Goal: Navigation & Orientation: Find specific page/section

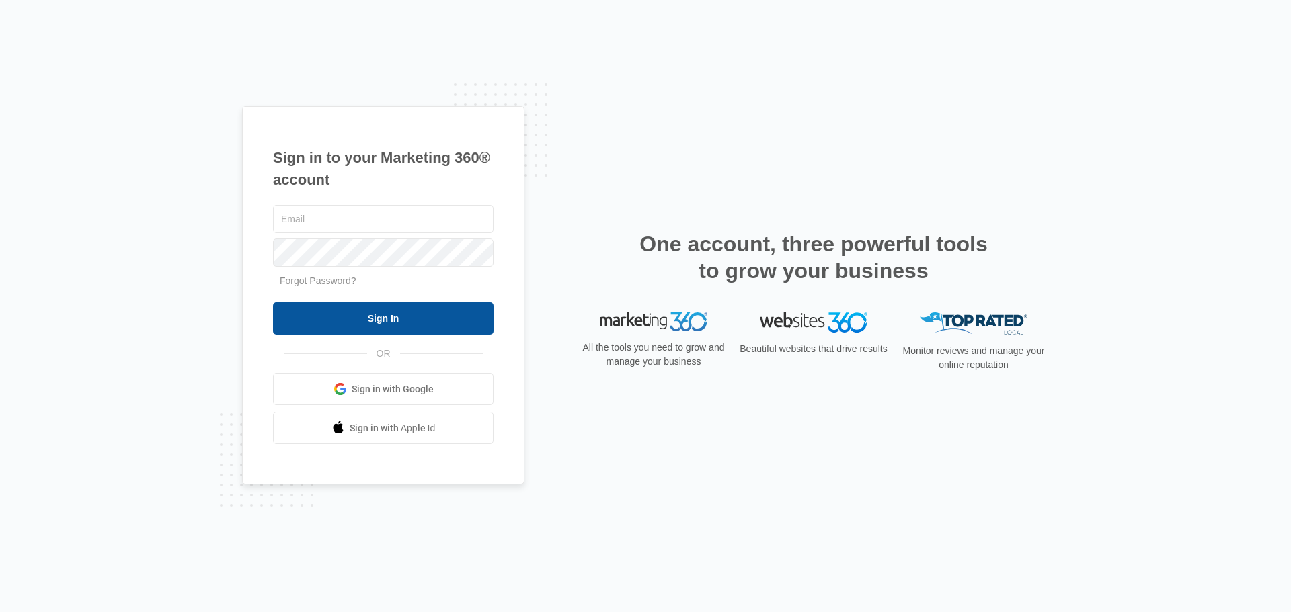
type input "[EMAIL_ADDRESS][DOMAIN_NAME]"
click at [412, 315] on input "Sign In" at bounding box center [383, 318] width 220 height 32
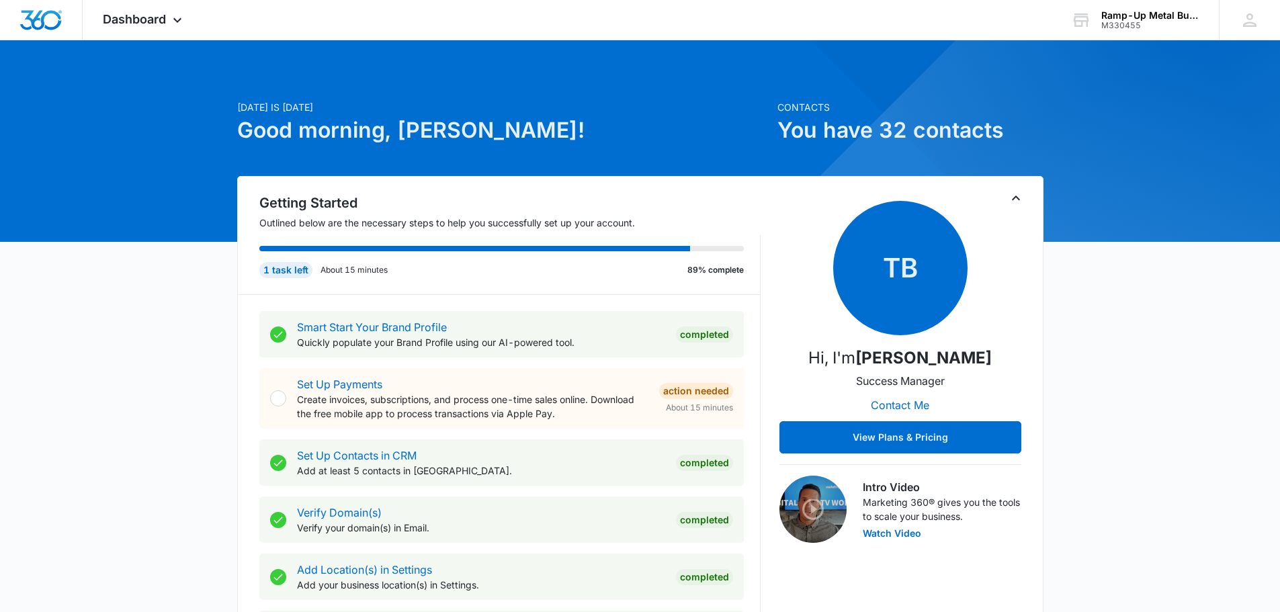
click at [166, 17] on span "Dashboard" at bounding box center [134, 19] width 63 height 14
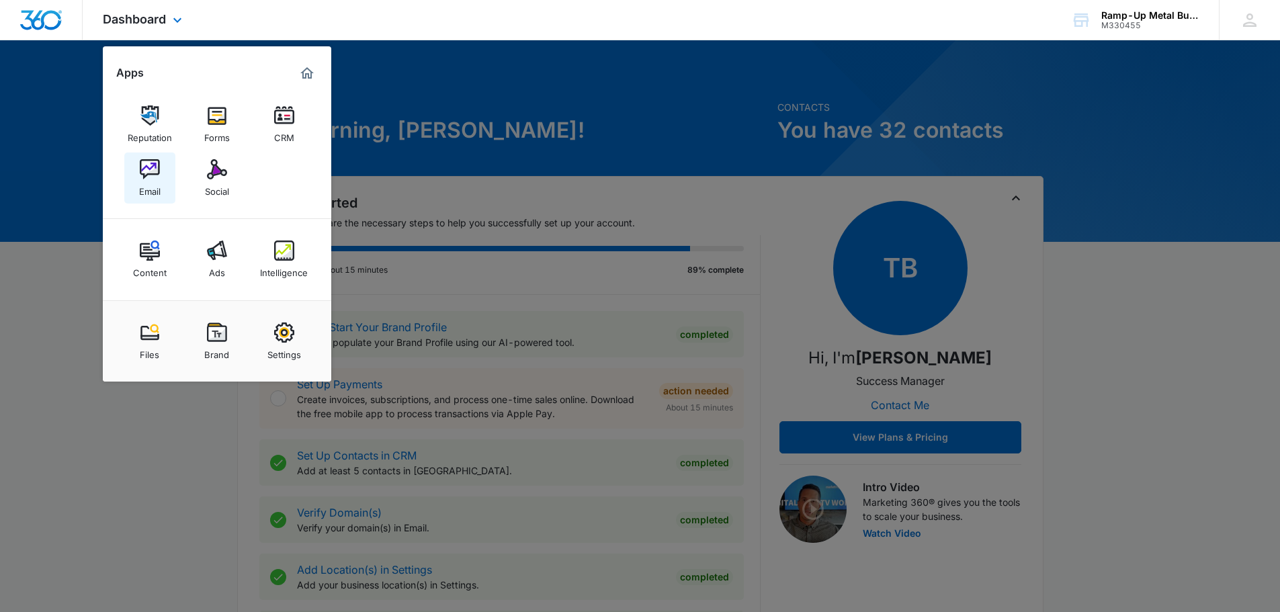
click at [162, 173] on link "Email" at bounding box center [149, 178] width 51 height 51
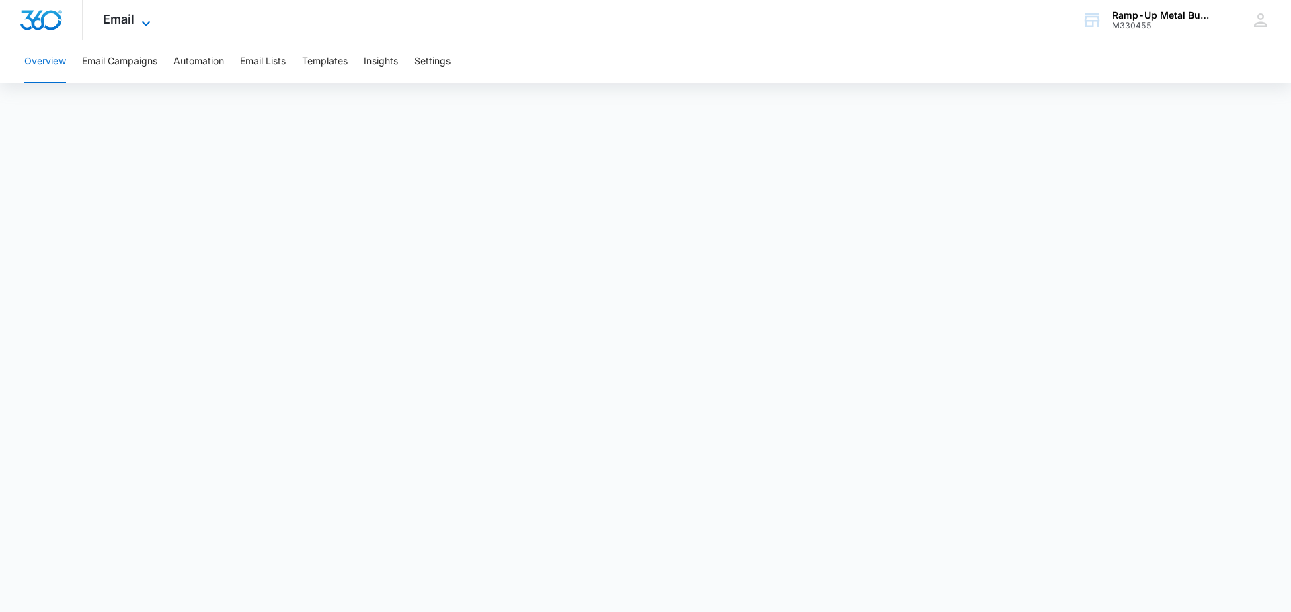
click at [138, 24] on icon at bounding box center [146, 23] width 16 height 16
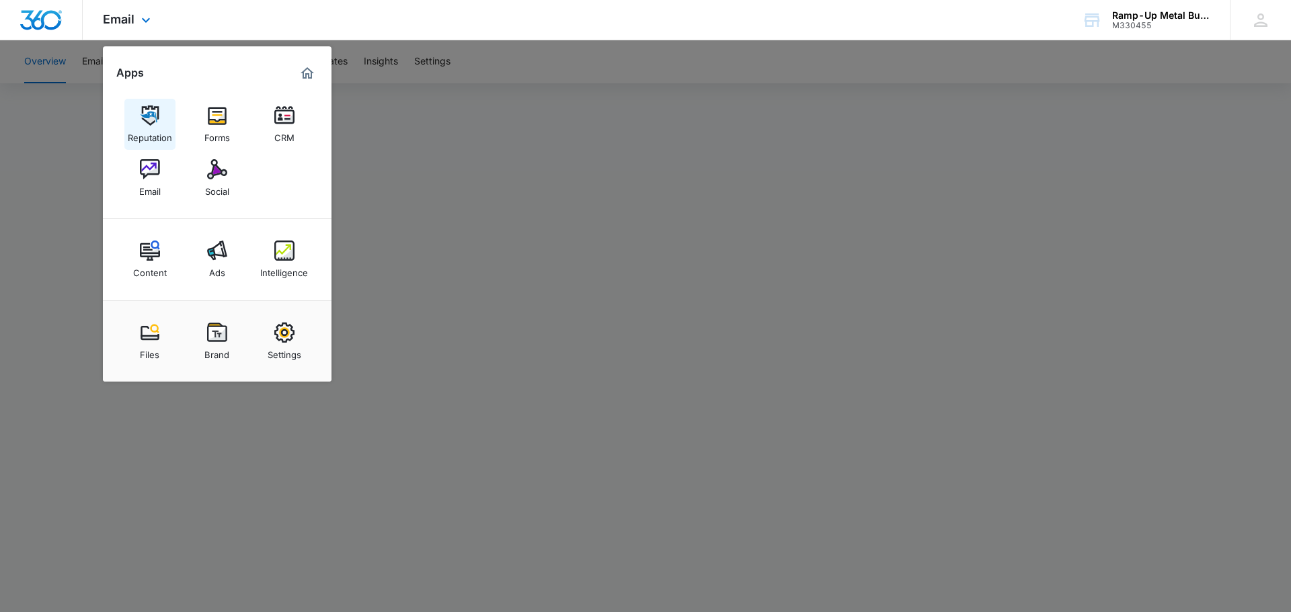
click at [159, 124] on img at bounding box center [150, 116] width 20 height 20
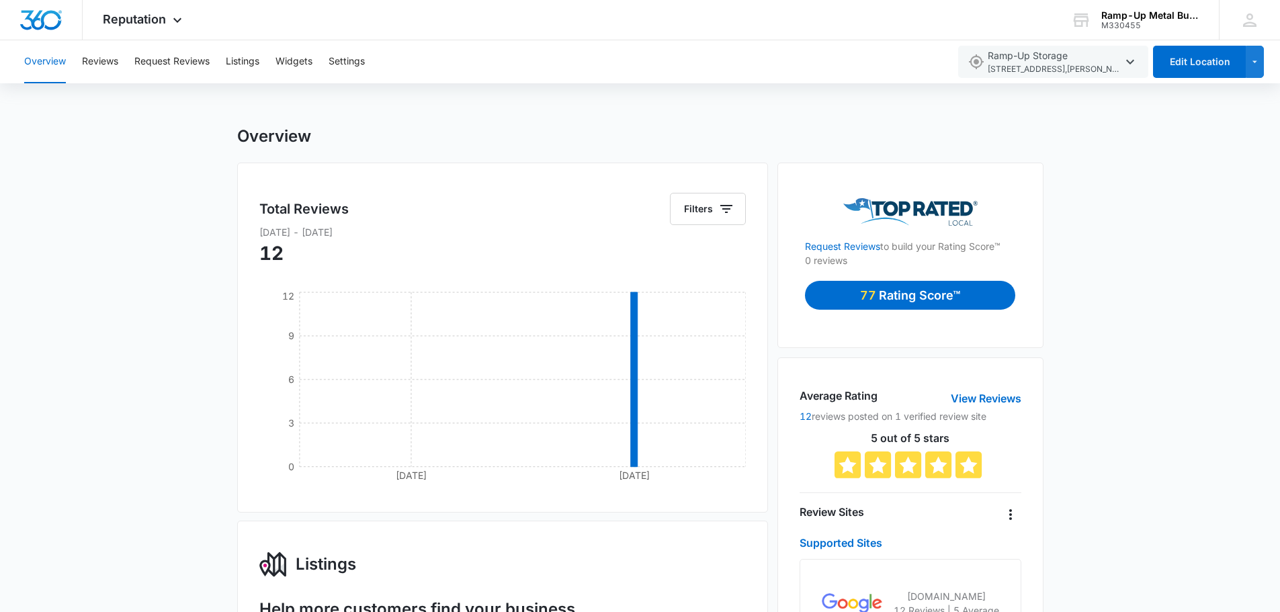
click at [158, 13] on span "Reputation" at bounding box center [134, 19] width 63 height 14
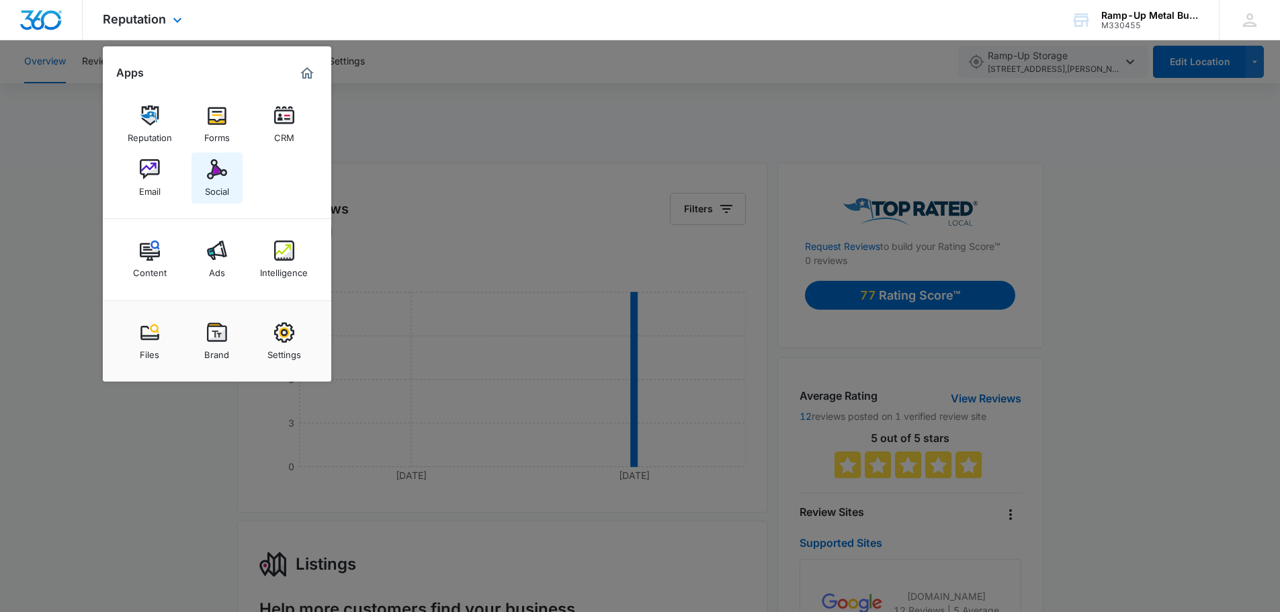
click at [237, 183] on link "Social" at bounding box center [217, 178] width 51 height 51
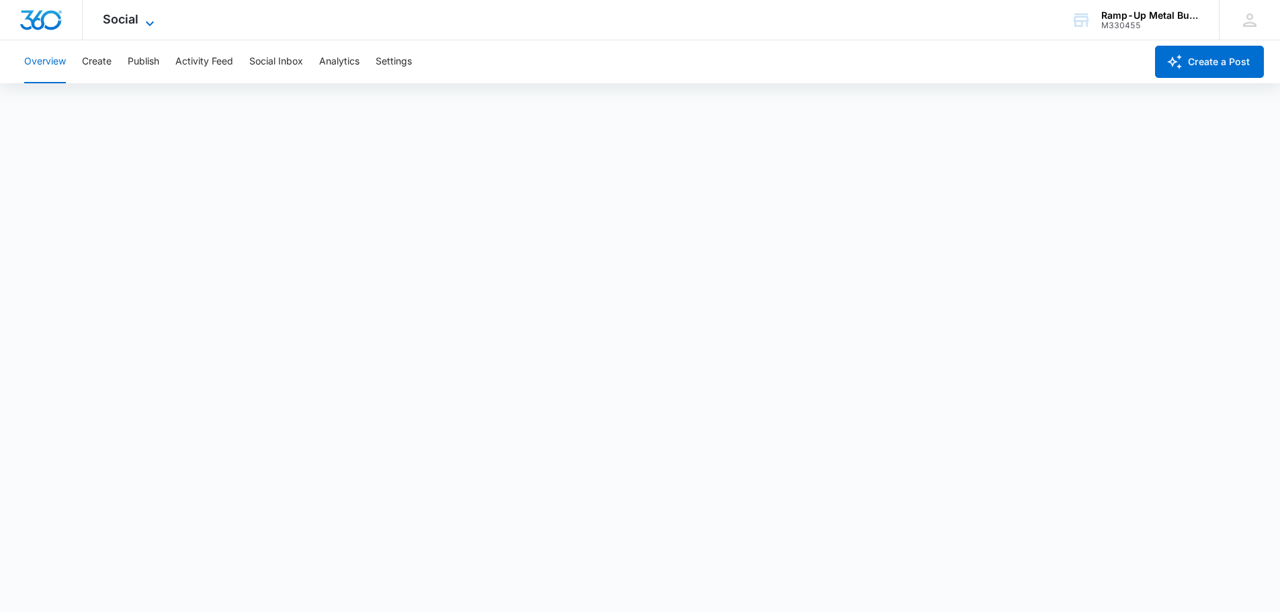
click at [157, 21] on icon at bounding box center [150, 23] width 16 height 16
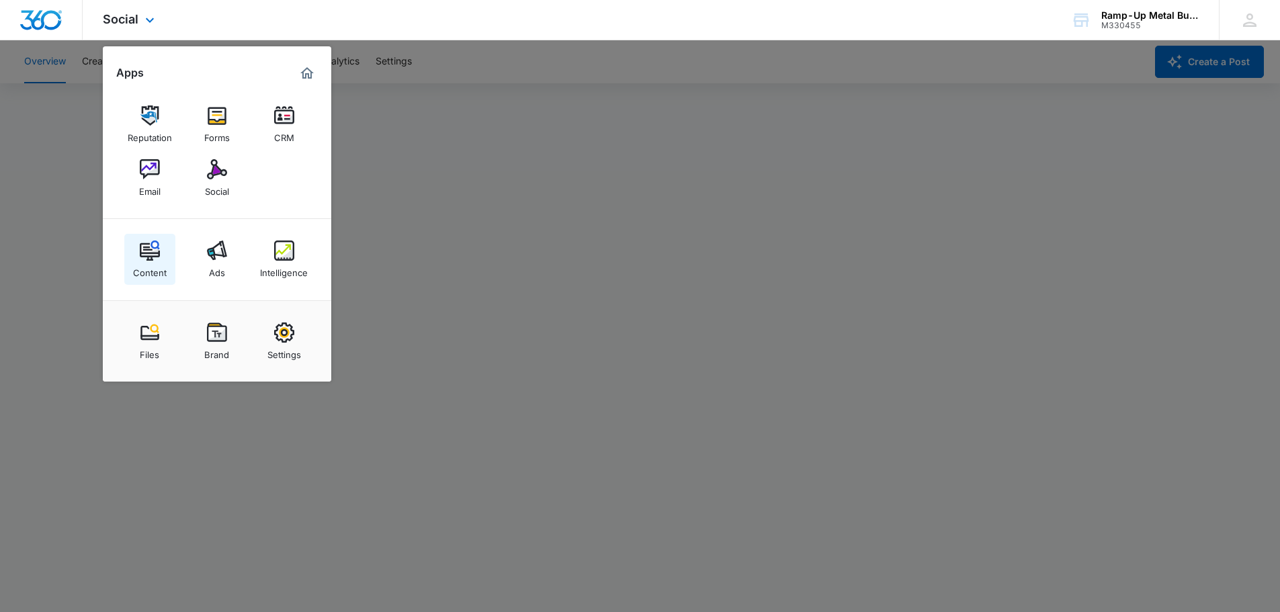
click at [153, 260] on img at bounding box center [150, 251] width 20 height 20
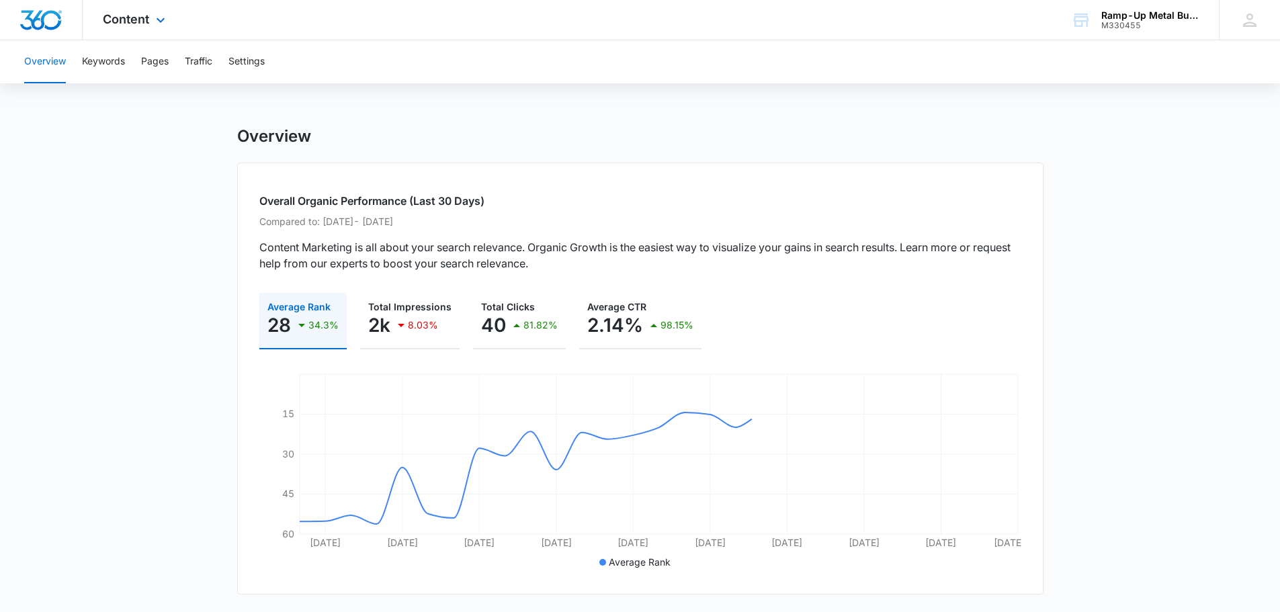
click at [166, 17] on icon at bounding box center [161, 23] width 16 height 16
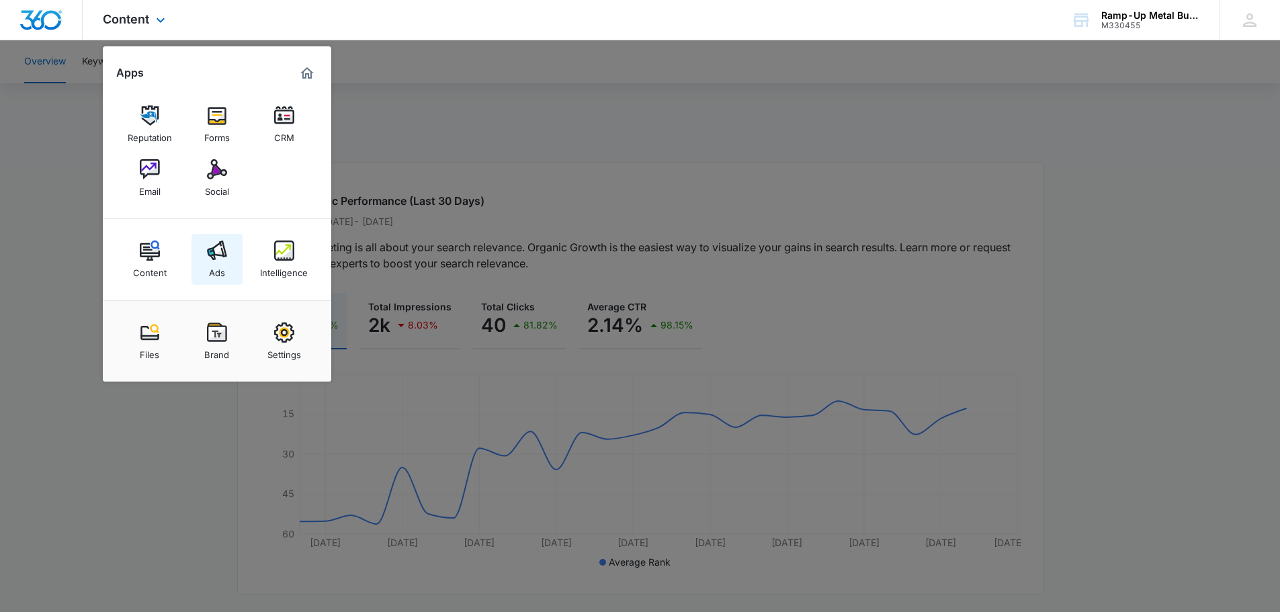
click at [218, 259] on img at bounding box center [217, 251] width 20 height 20
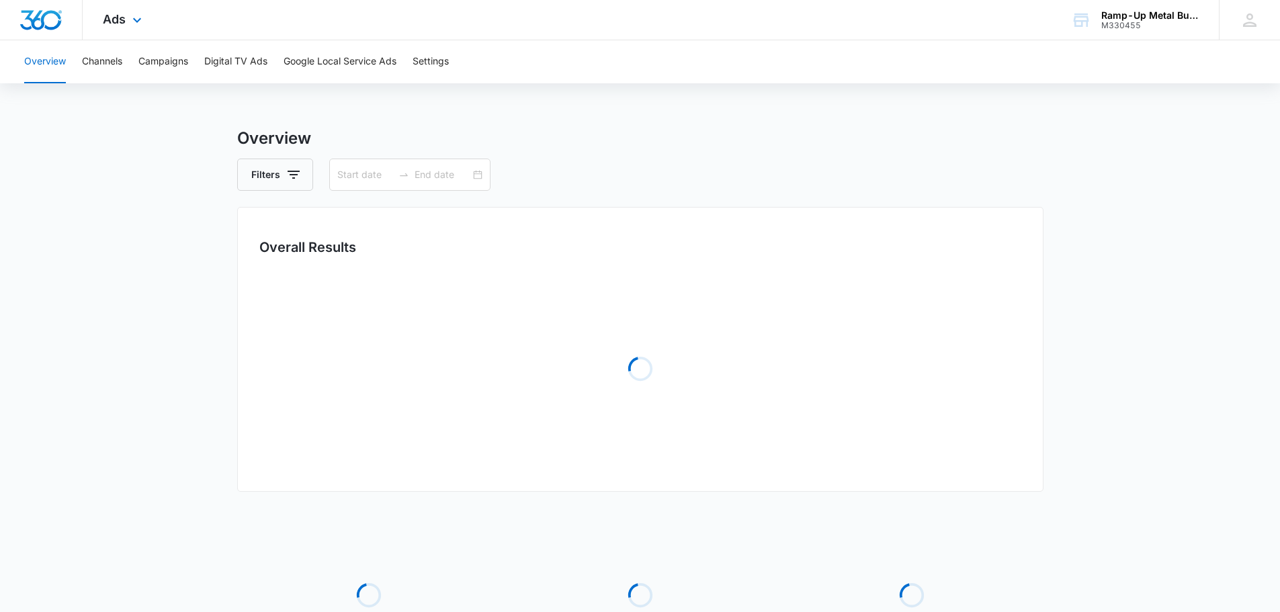
type input "09/08/2025"
type input "10/08/2025"
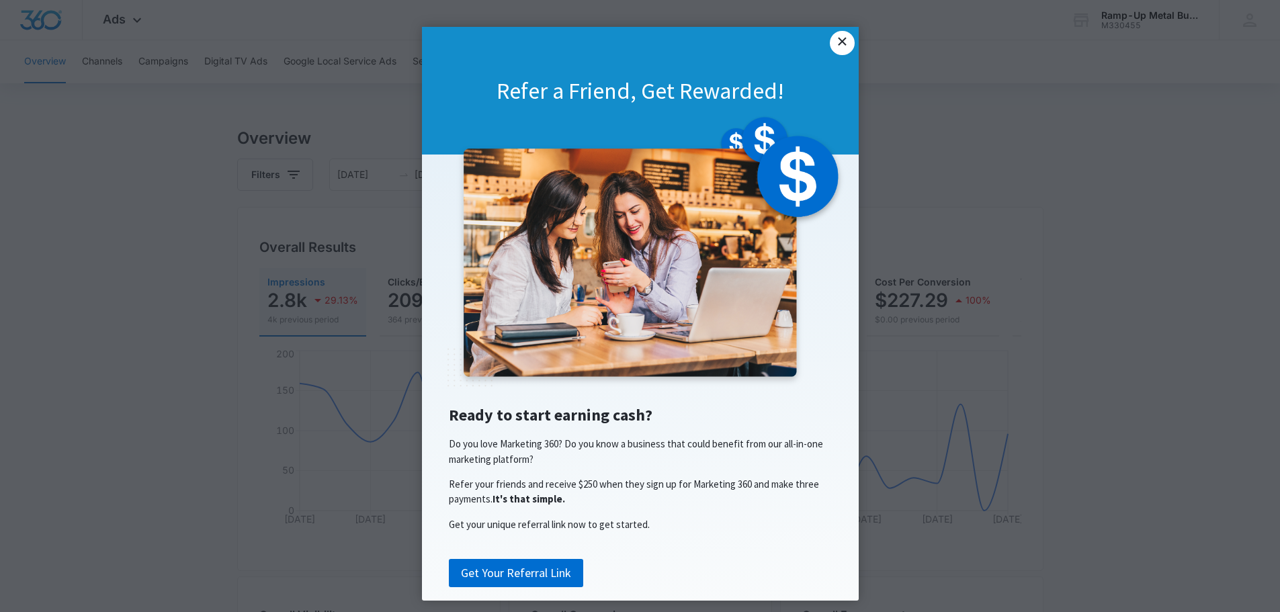
click at [833, 36] on link "×" at bounding box center [842, 43] width 24 height 24
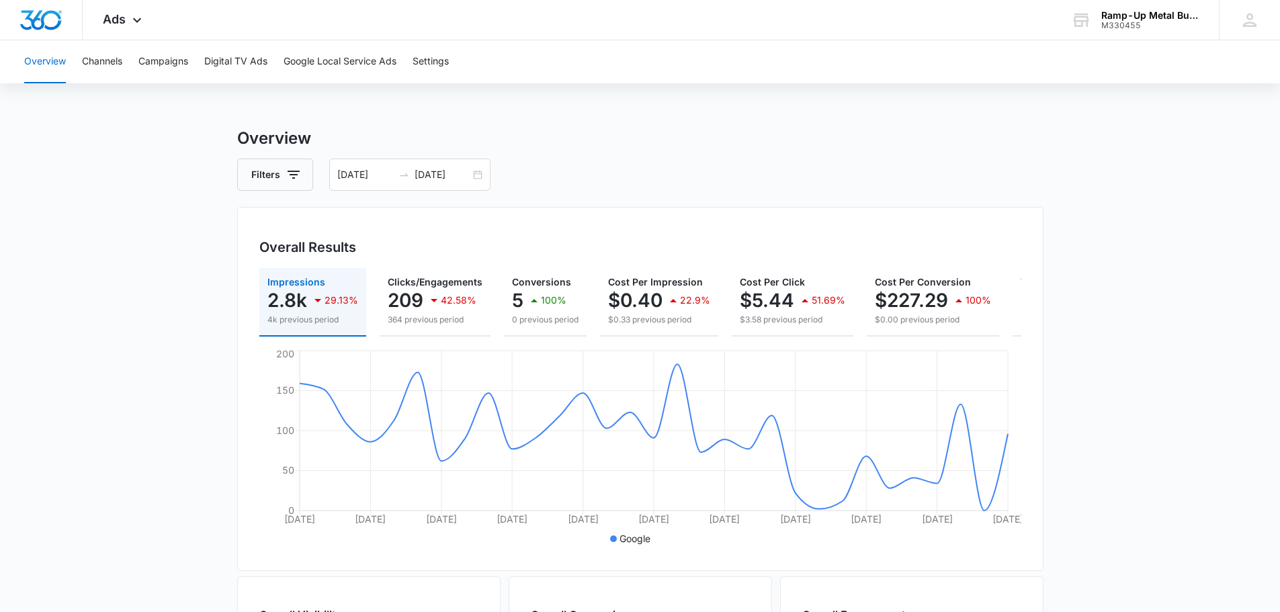
click at [138, 354] on main "Overview Filters 09/08/2025 10/08/2025 Overall Results Impressions 2.8k 29.13% …" at bounding box center [640, 608] width 1280 height 965
click at [322, 56] on button "Google Local Service Ads" at bounding box center [340, 61] width 113 height 43
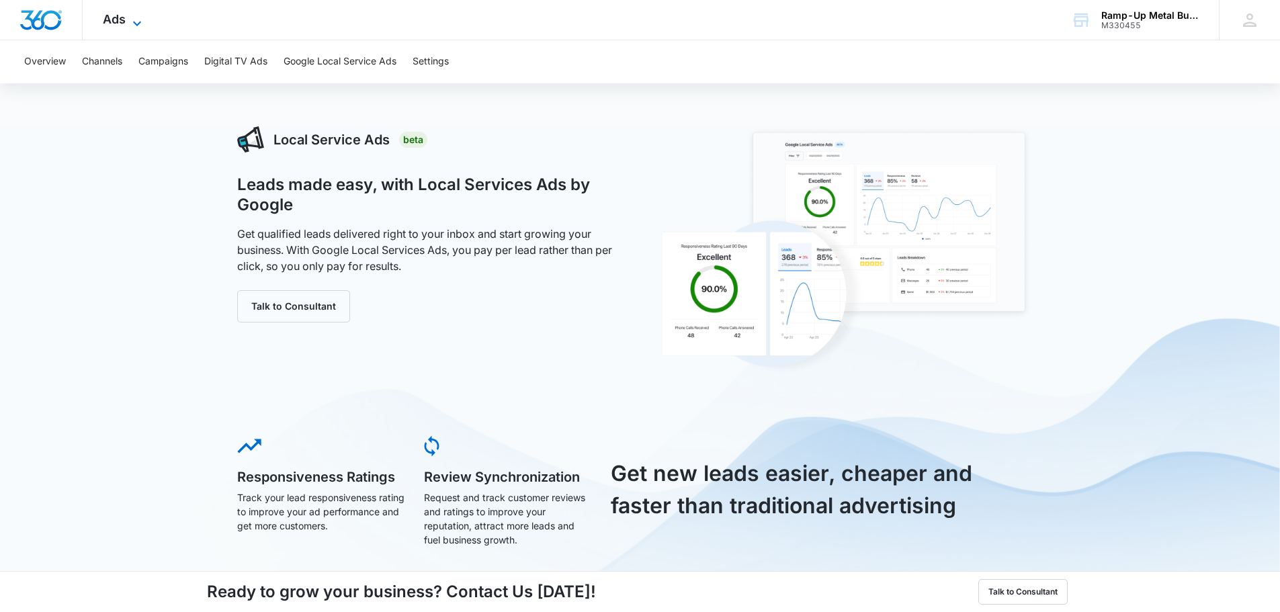
click at [136, 19] on icon at bounding box center [137, 23] width 16 height 16
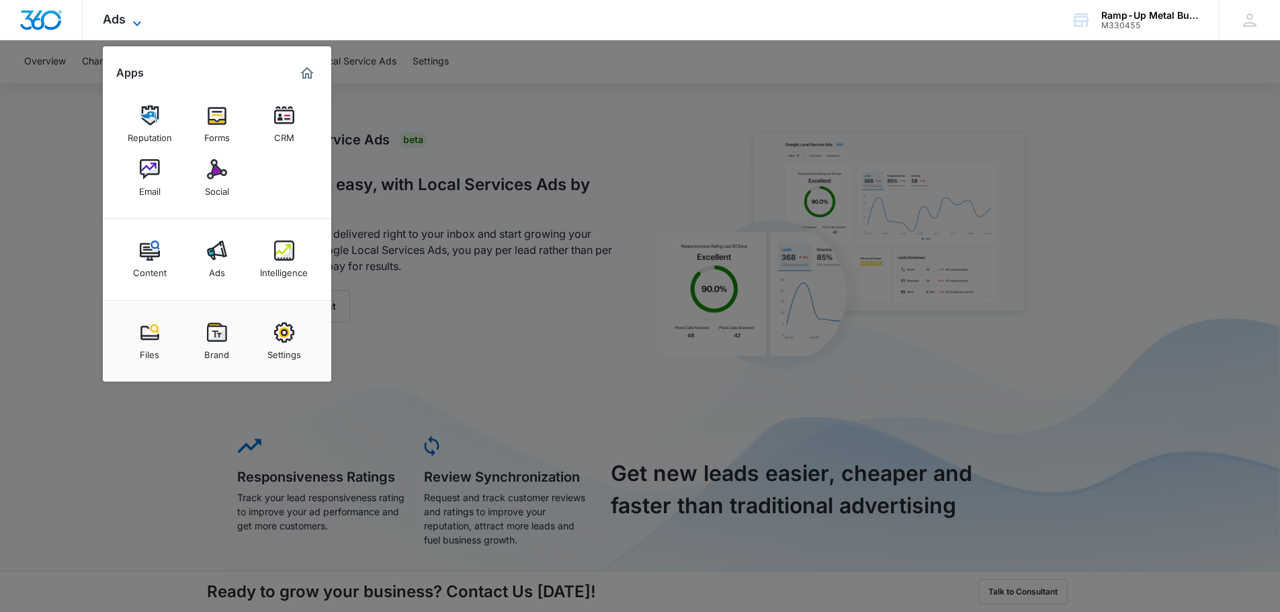
click at [136, 20] on icon at bounding box center [137, 23] width 16 height 16
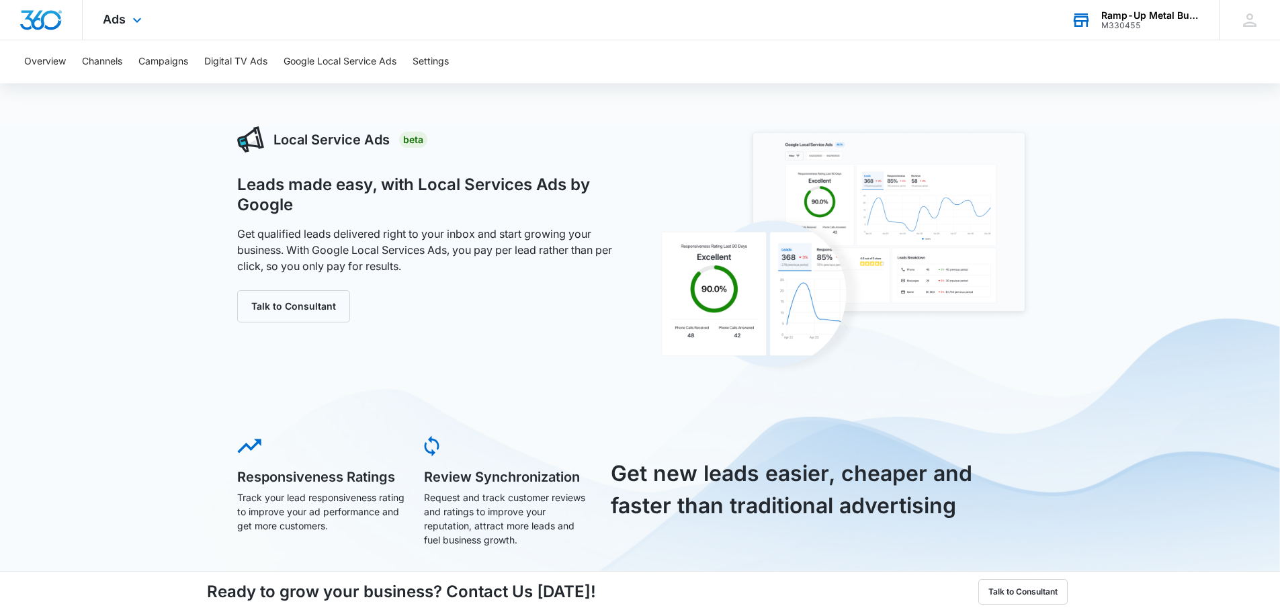
click at [1137, 15] on div "Ramp-Up Metal Buildings" at bounding box center [1151, 15] width 98 height 11
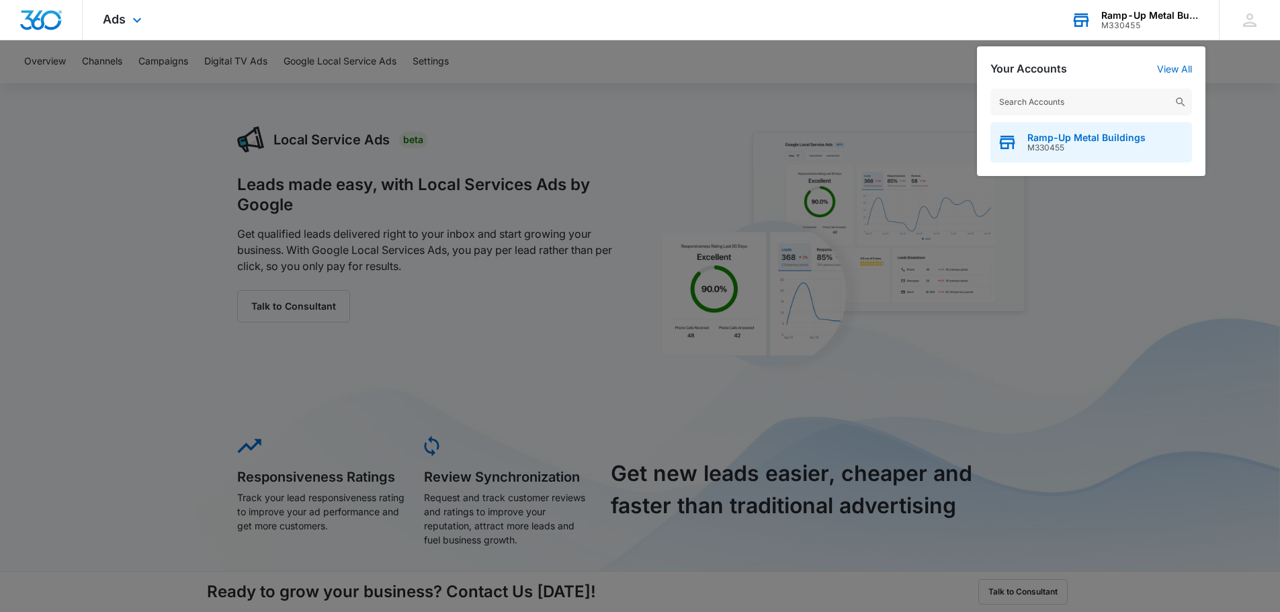
click at [1087, 145] on span "M330455" at bounding box center [1087, 147] width 118 height 9
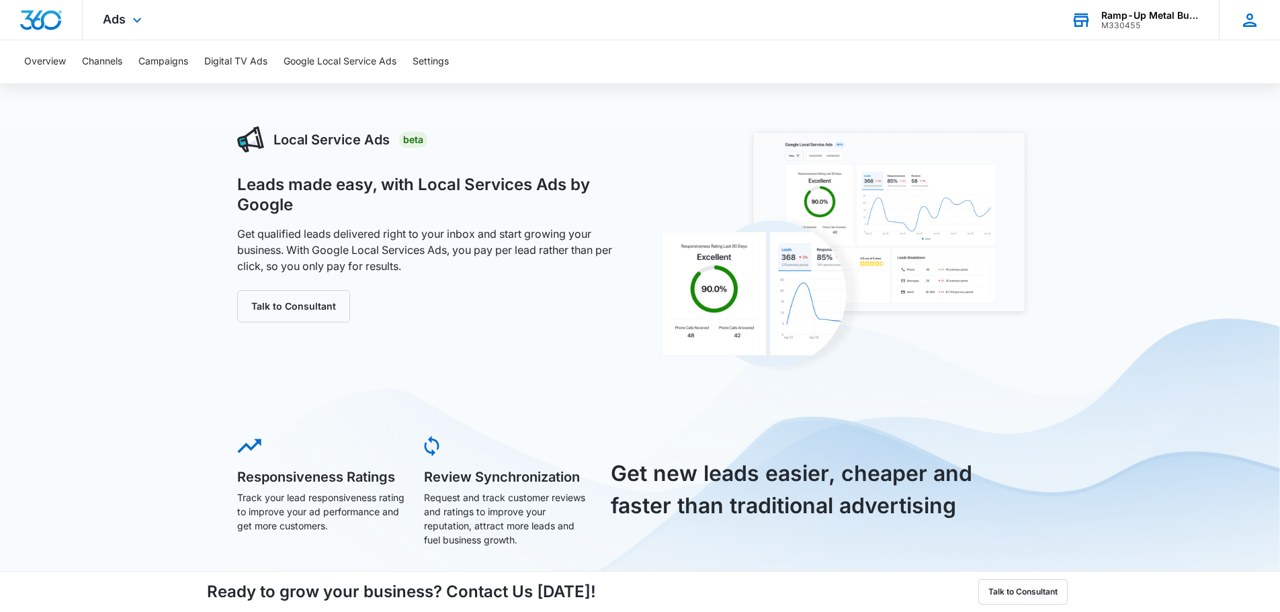
click at [1247, 24] on icon at bounding box center [1249, 19] width 13 height 13
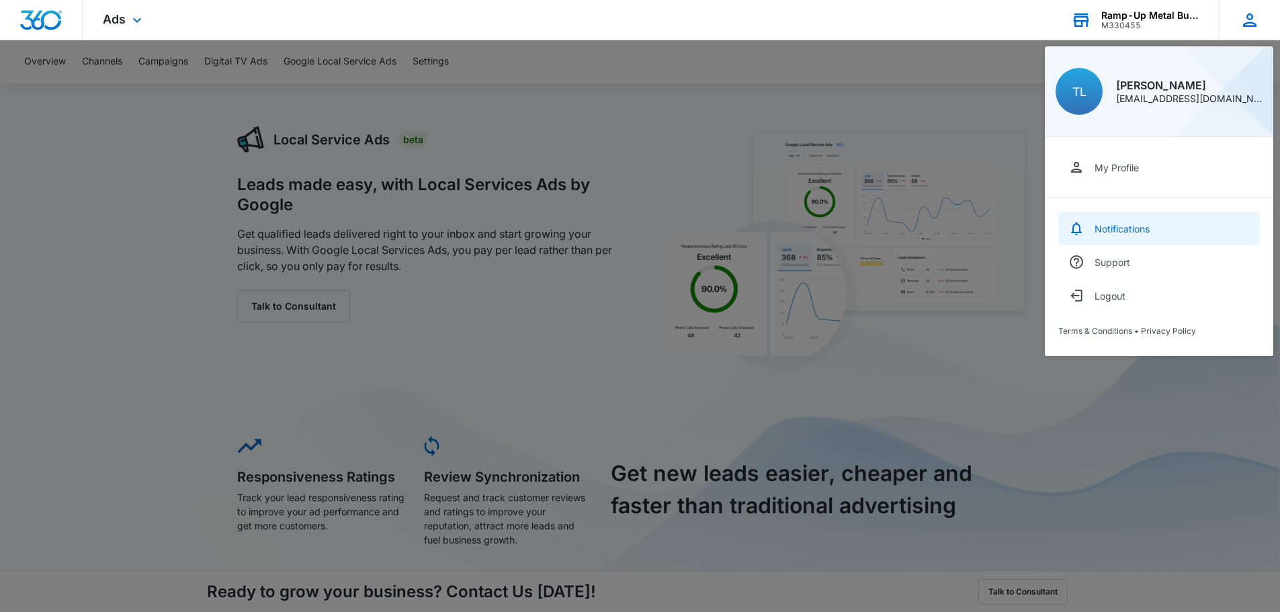
click at [1143, 226] on div "Notifications" at bounding box center [1122, 228] width 55 height 11
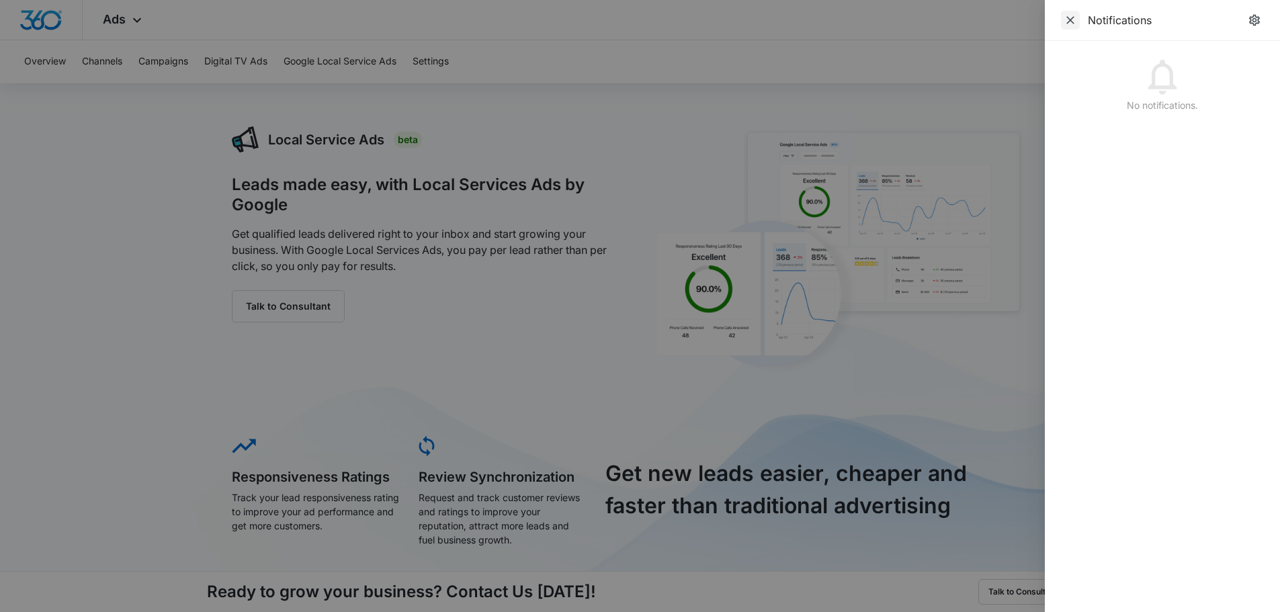
click at [1066, 22] on icon "Close" at bounding box center [1070, 19] width 13 height 13
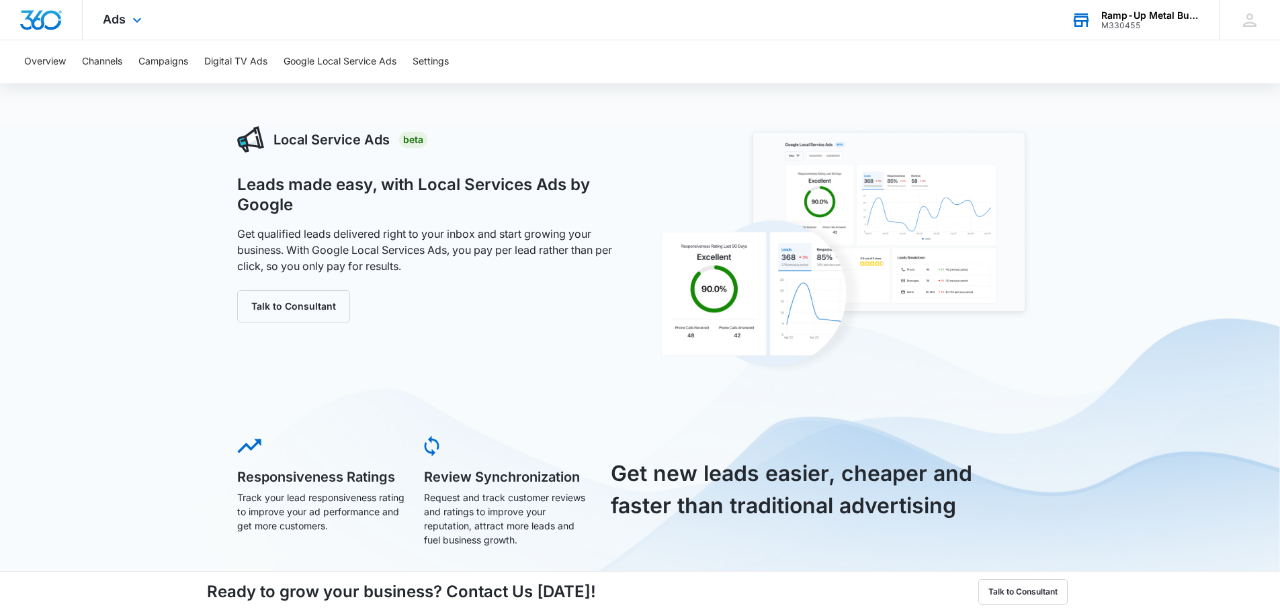
click at [128, 9] on div "Ads Apps Reputation Forms CRM Email Social Content Ads Intelligence Files Brand…" at bounding box center [124, 20] width 83 height 40
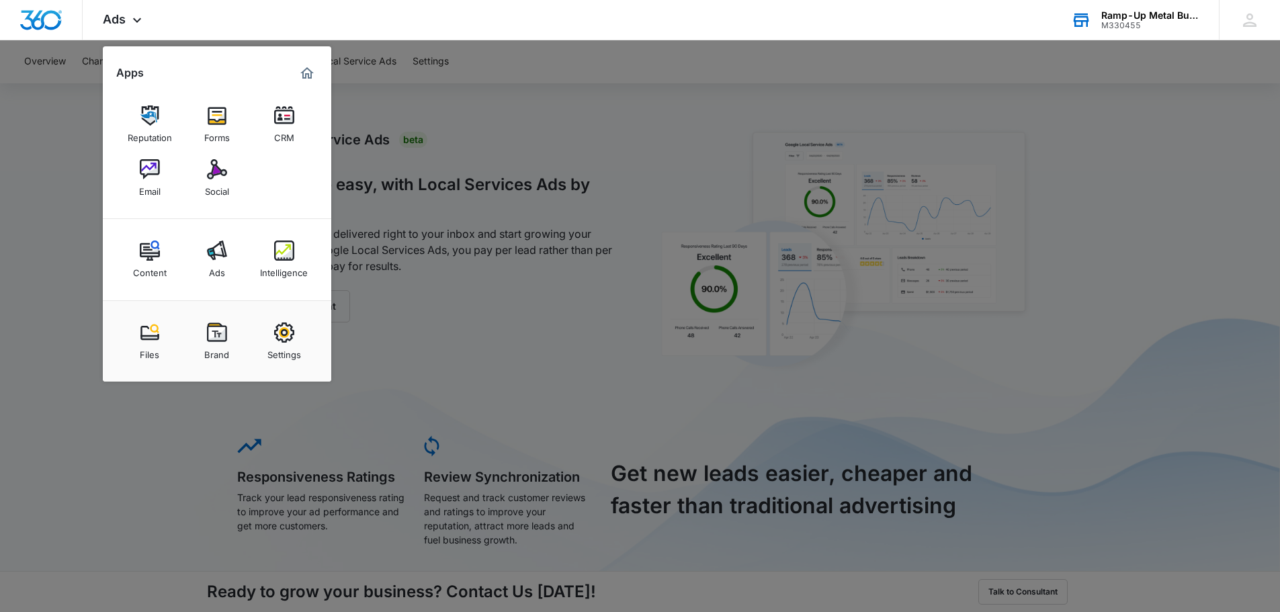
drag, startPoint x: 2, startPoint y: 540, endPoint x: 24, endPoint y: 563, distance: 30.9
click at [24, 565] on div at bounding box center [640, 306] width 1280 height 612
